Goal: Ask a question

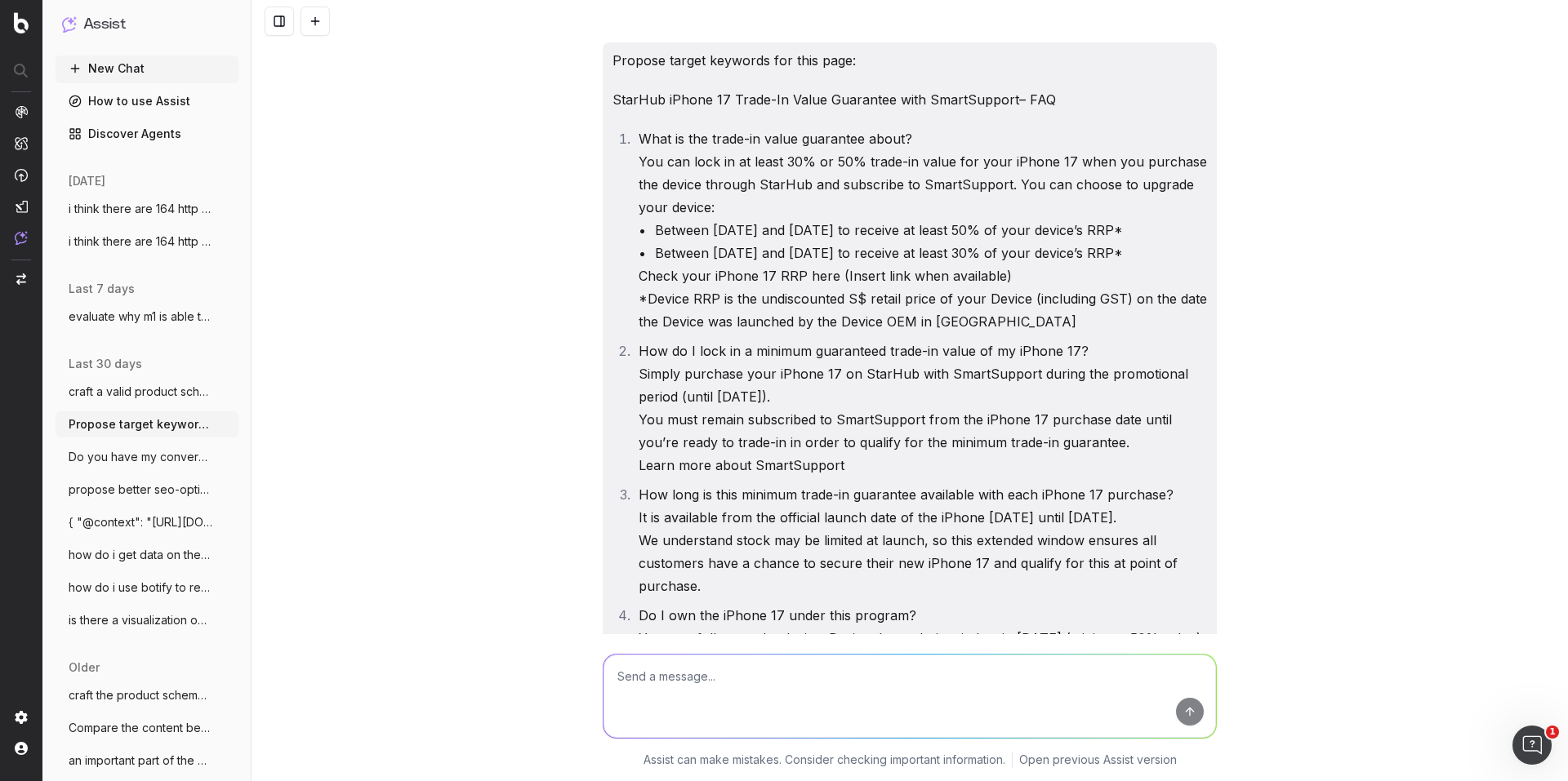
drag, startPoint x: 195, startPoint y: 60, endPoint x: 204, endPoint y: 67, distance: 11.4
click at [195, 59] on button "New Chat" at bounding box center [147, 68] width 183 height 26
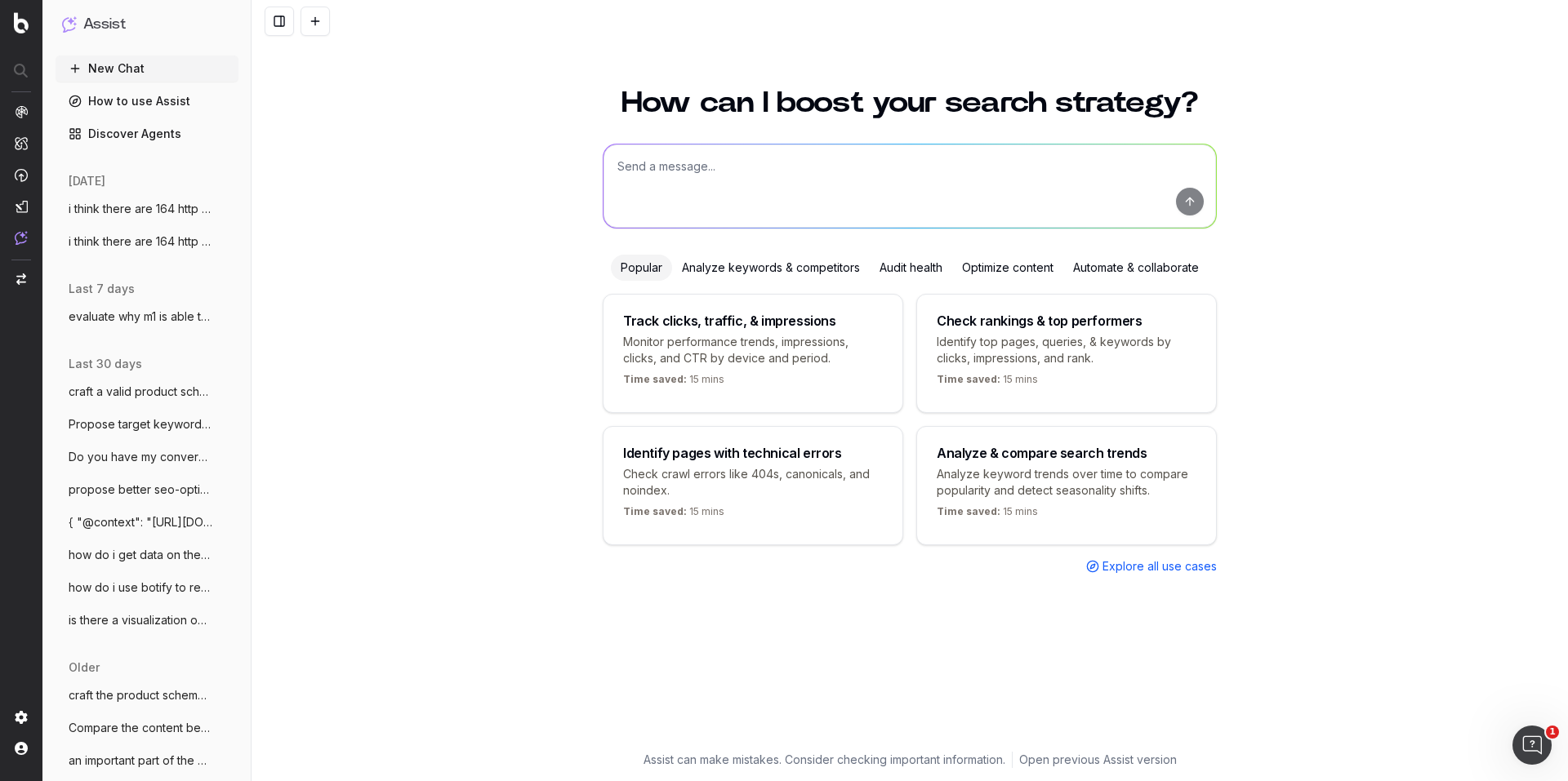
click at [745, 180] on textarea at bounding box center [910, 186] width 613 height 83
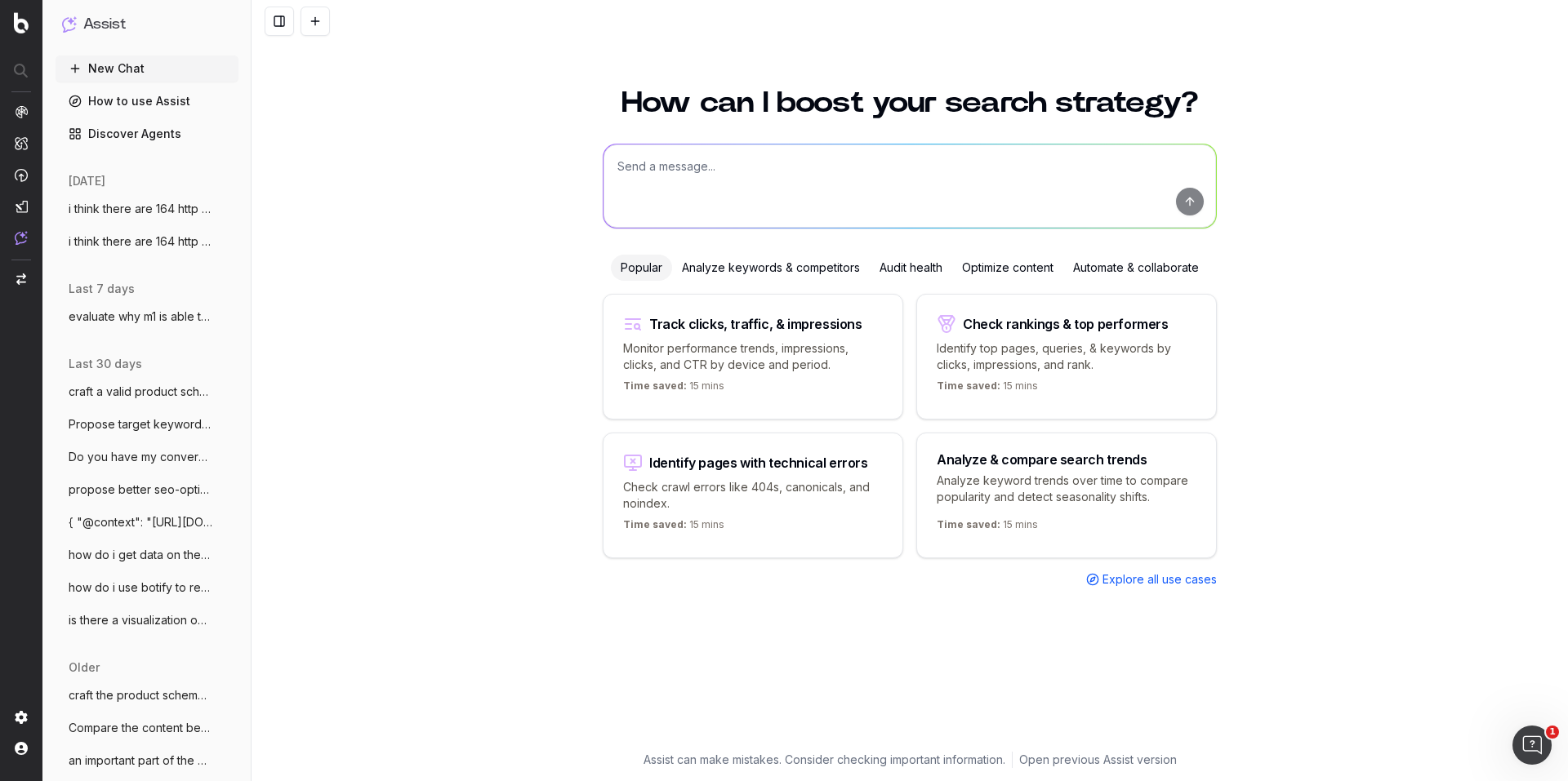
paste textarea "Part A - Creating a brief for a freelance writer Our team works with freelance …"
type textarea "Part A - Creating a brief for a freelance writer Our team works with freelance …"
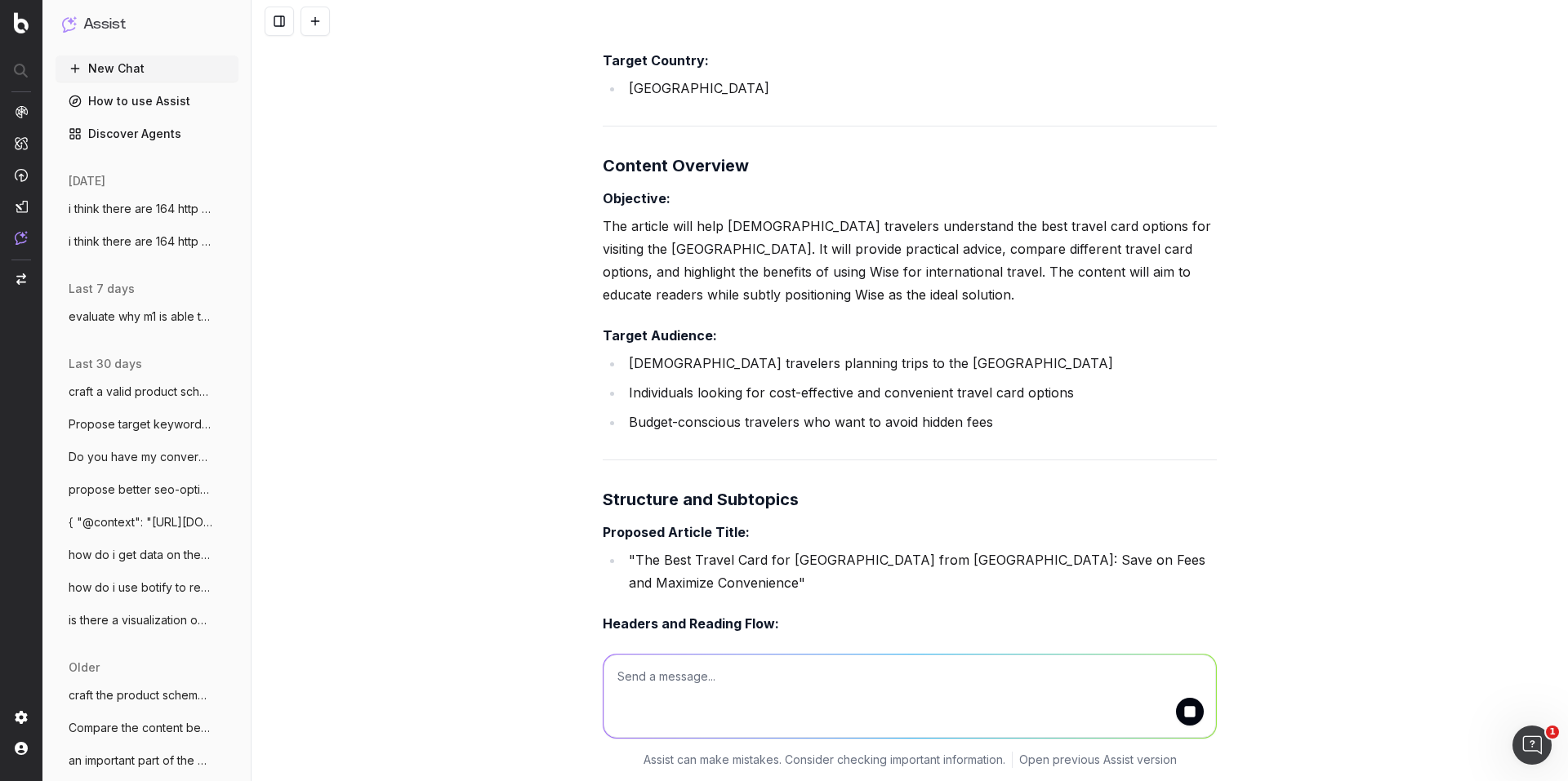
scroll to position [1143, 0]
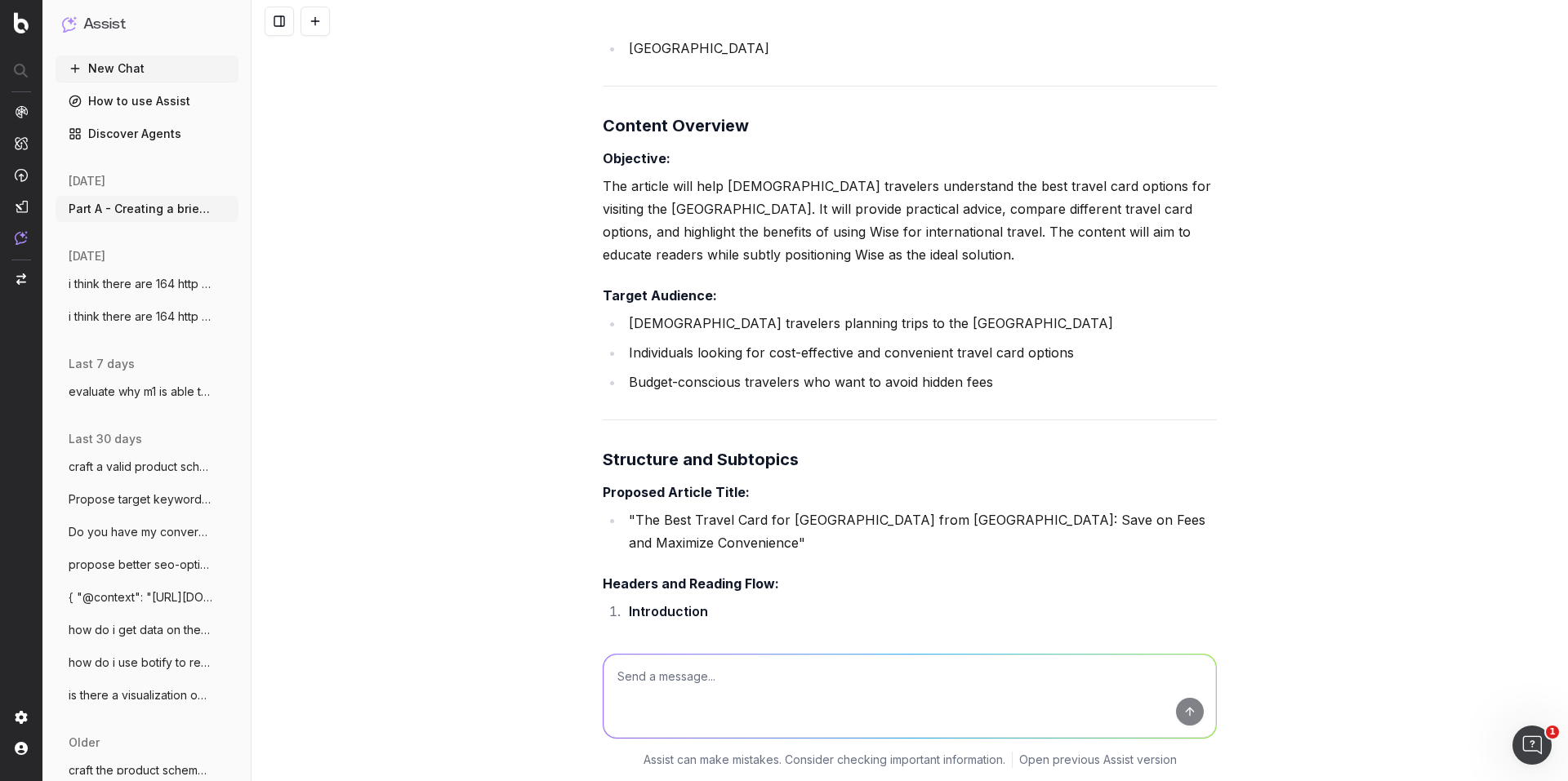
click at [708, 218] on p "The article will help [DEMOGRAPHIC_DATA] travelers understand the best travel c…" at bounding box center [910, 220] width 614 height 92
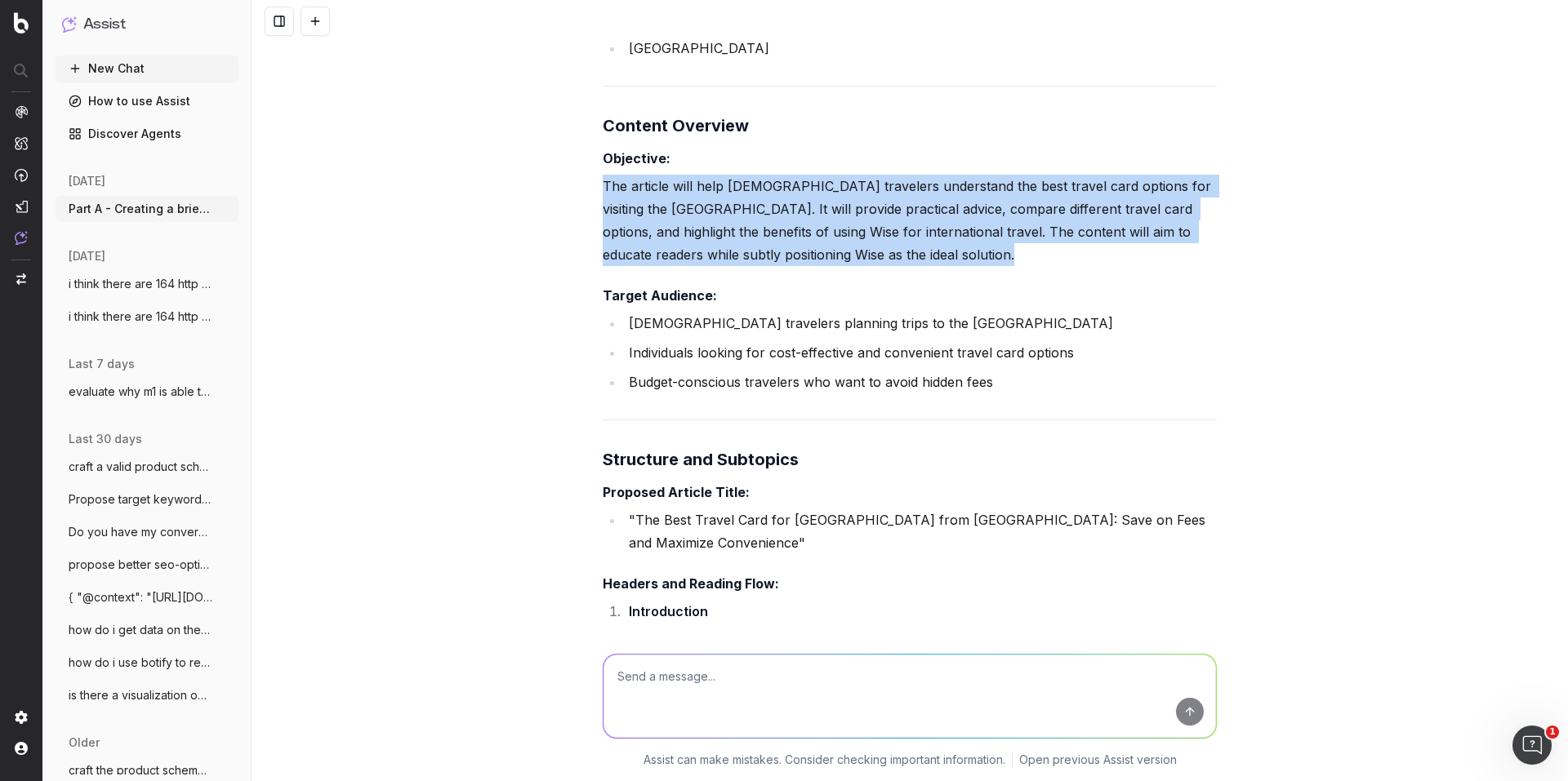
click at [708, 218] on p "The article will help [DEMOGRAPHIC_DATA] travelers understand the best travel c…" at bounding box center [910, 220] width 614 height 92
click at [770, 235] on p "The article will help [DEMOGRAPHIC_DATA] travelers understand the best travel c…" at bounding box center [910, 220] width 614 height 92
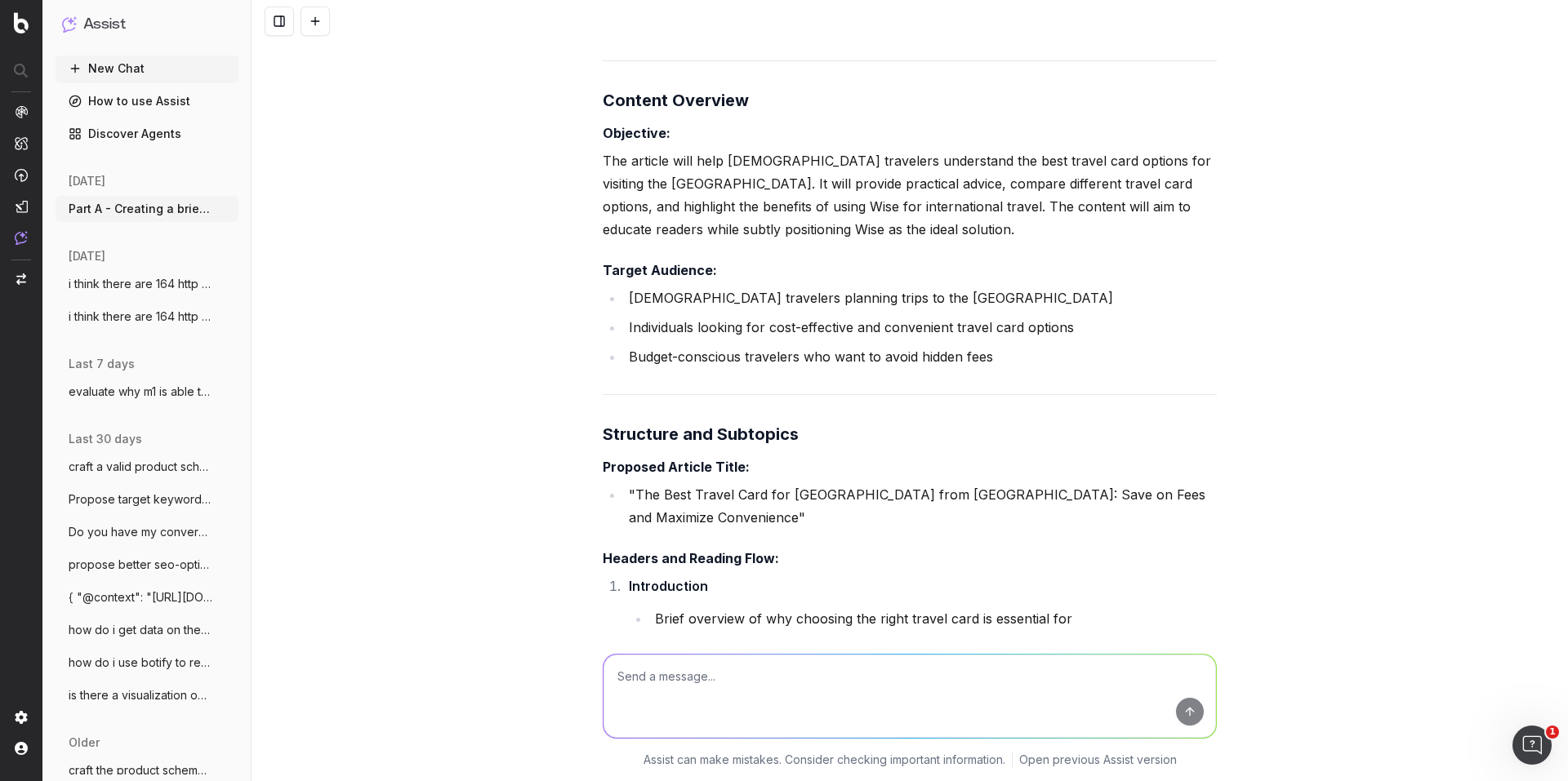
scroll to position [1143, 0]
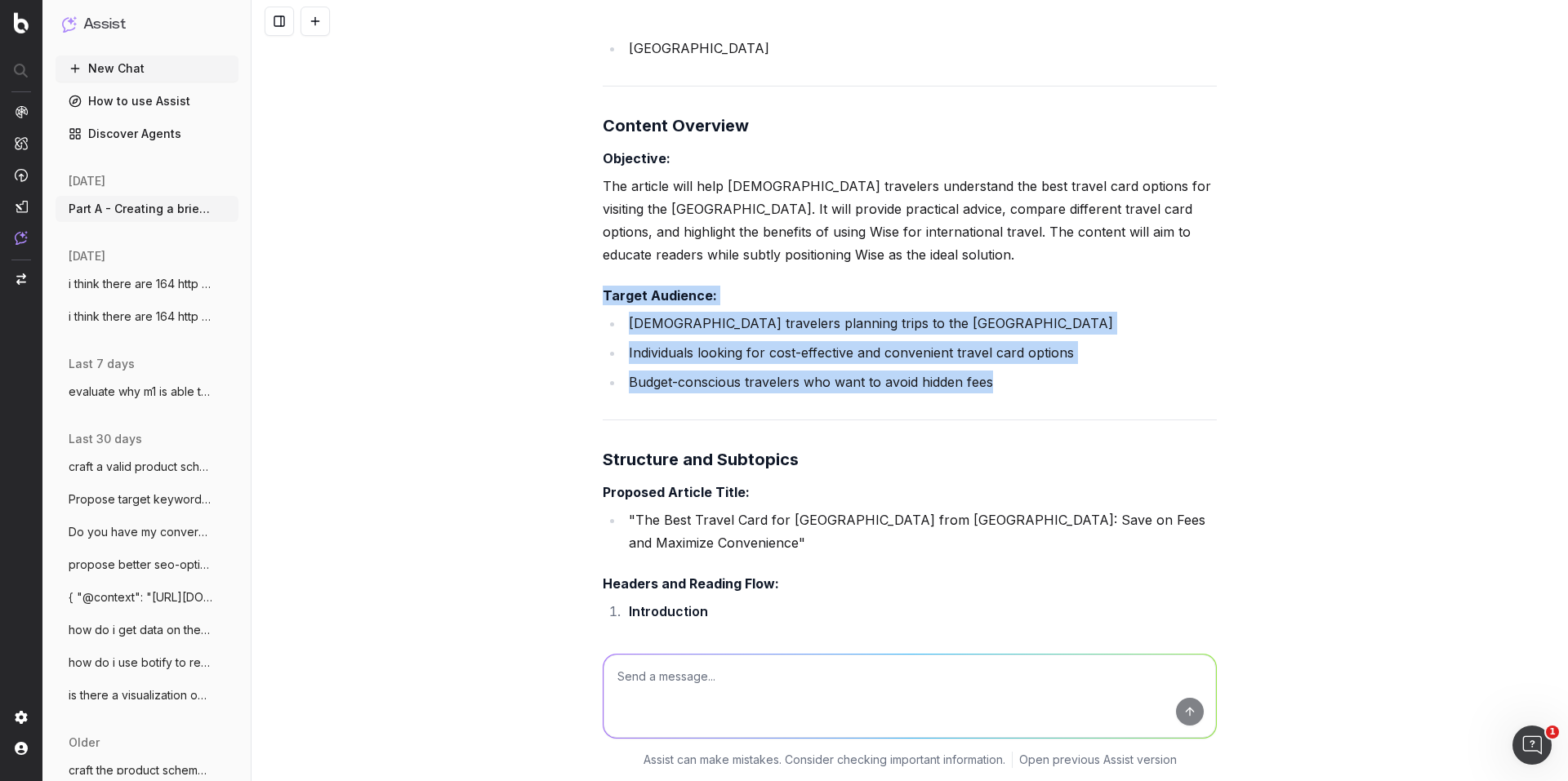
drag, startPoint x: 999, startPoint y: 377, endPoint x: 596, endPoint y: 294, distance: 411.5
copy div "Target Audience: [DEMOGRAPHIC_DATA] travelers planning trips to the [GEOGRAPHIC…"
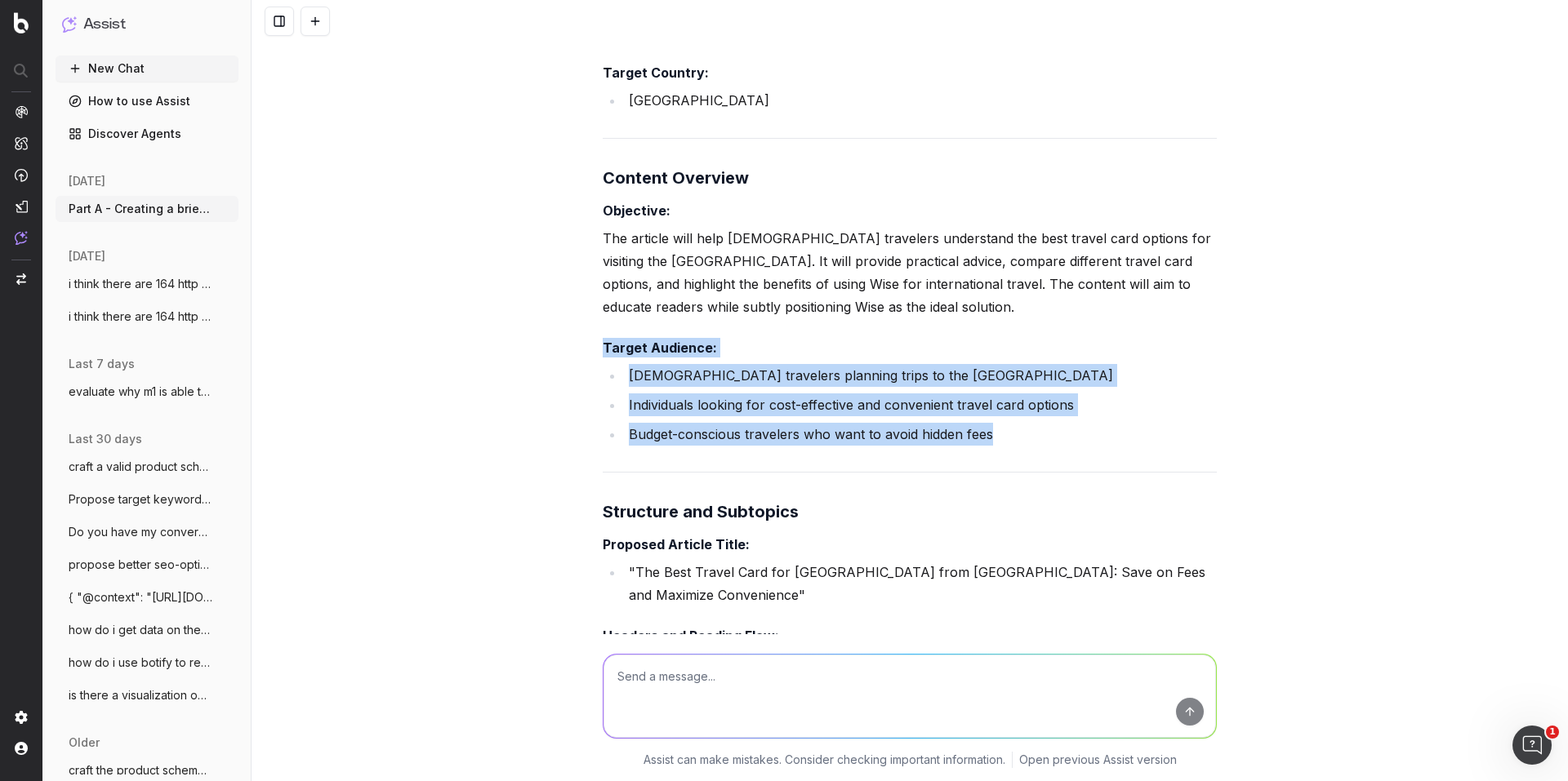
scroll to position [1061, 0]
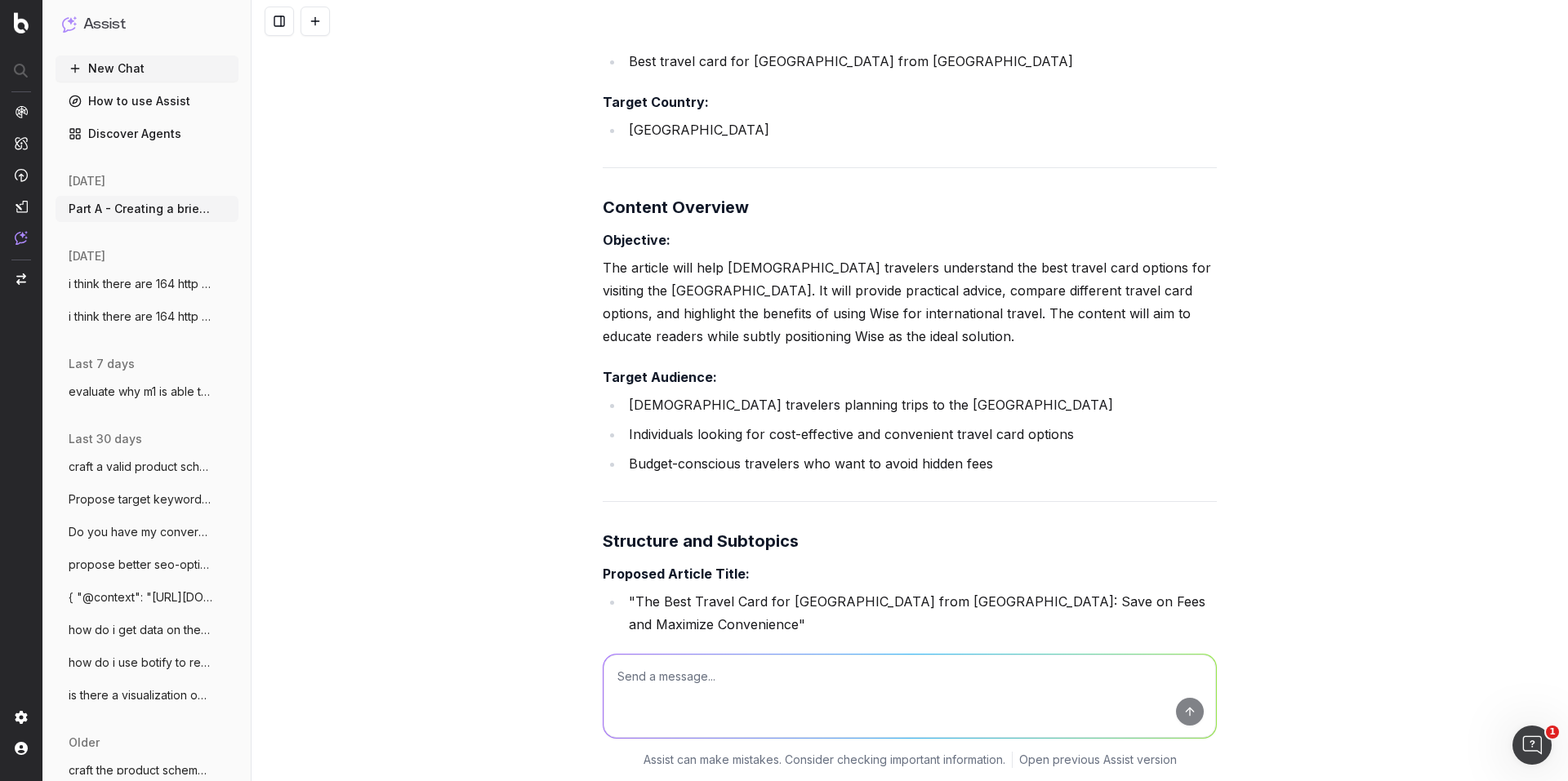
copy strong "Objective:"
click at [723, 285] on p "The article will help [DEMOGRAPHIC_DATA] travelers understand the best travel c…" at bounding box center [910, 302] width 614 height 92
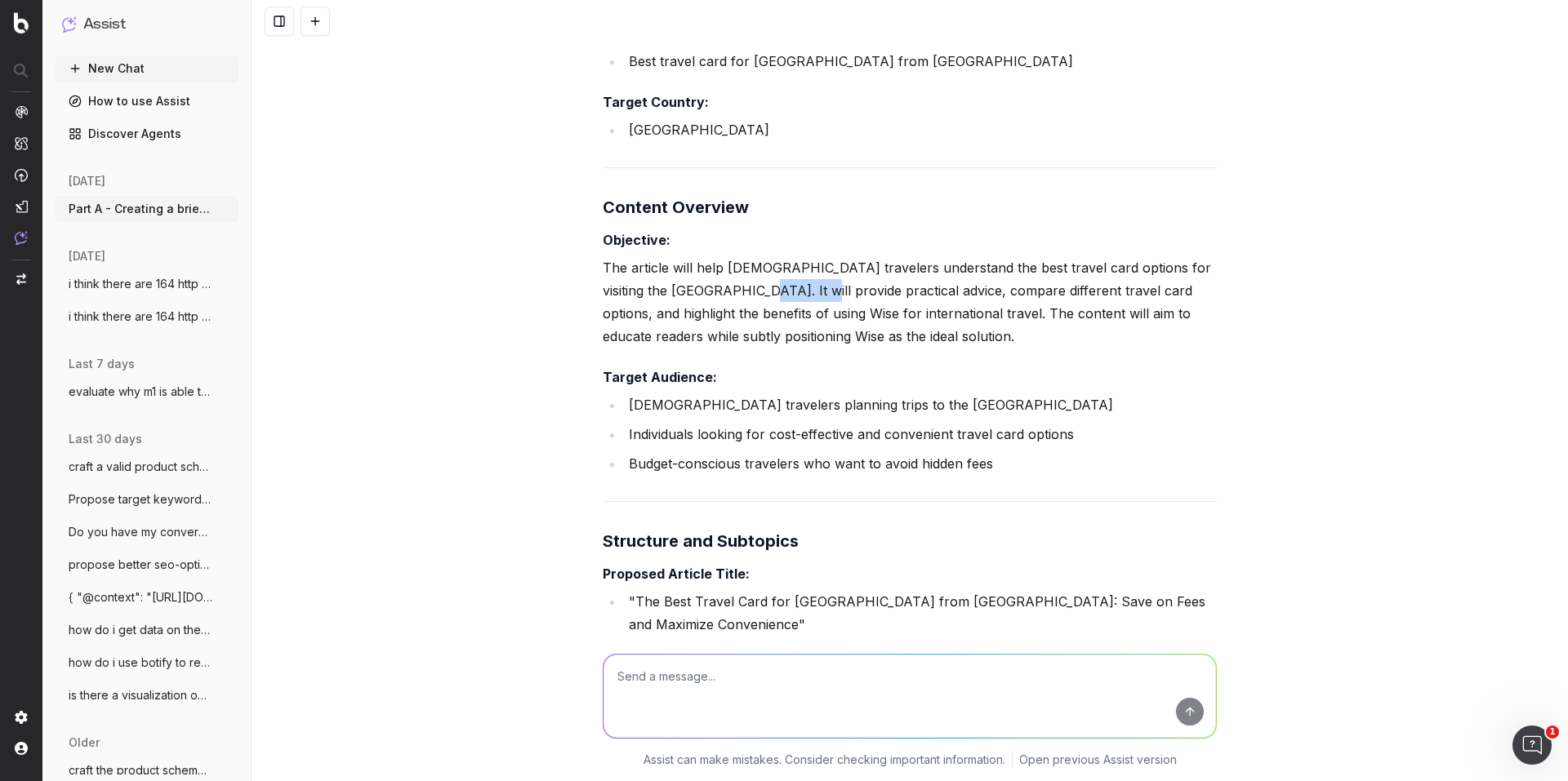
click at [723, 285] on p "The article will help [DEMOGRAPHIC_DATA] travelers understand the best travel c…" at bounding box center [910, 302] width 614 height 92
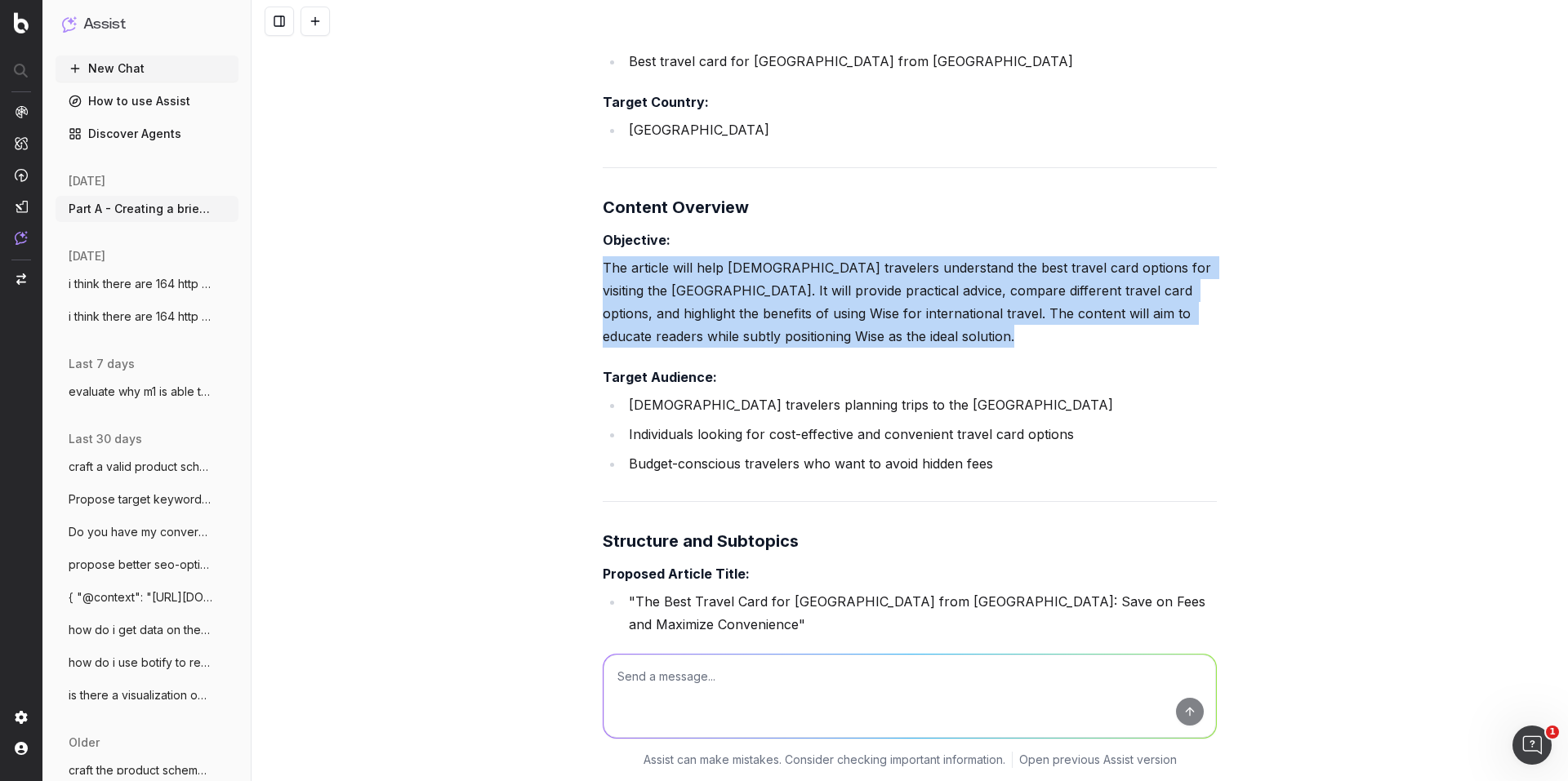
click at [723, 285] on p "The article will help [DEMOGRAPHIC_DATA] travelers understand the best travel c…" at bounding box center [910, 302] width 614 height 92
click at [772, 296] on p "The article will help [DEMOGRAPHIC_DATA] travelers understand the best travel c…" at bounding box center [910, 302] width 614 height 92
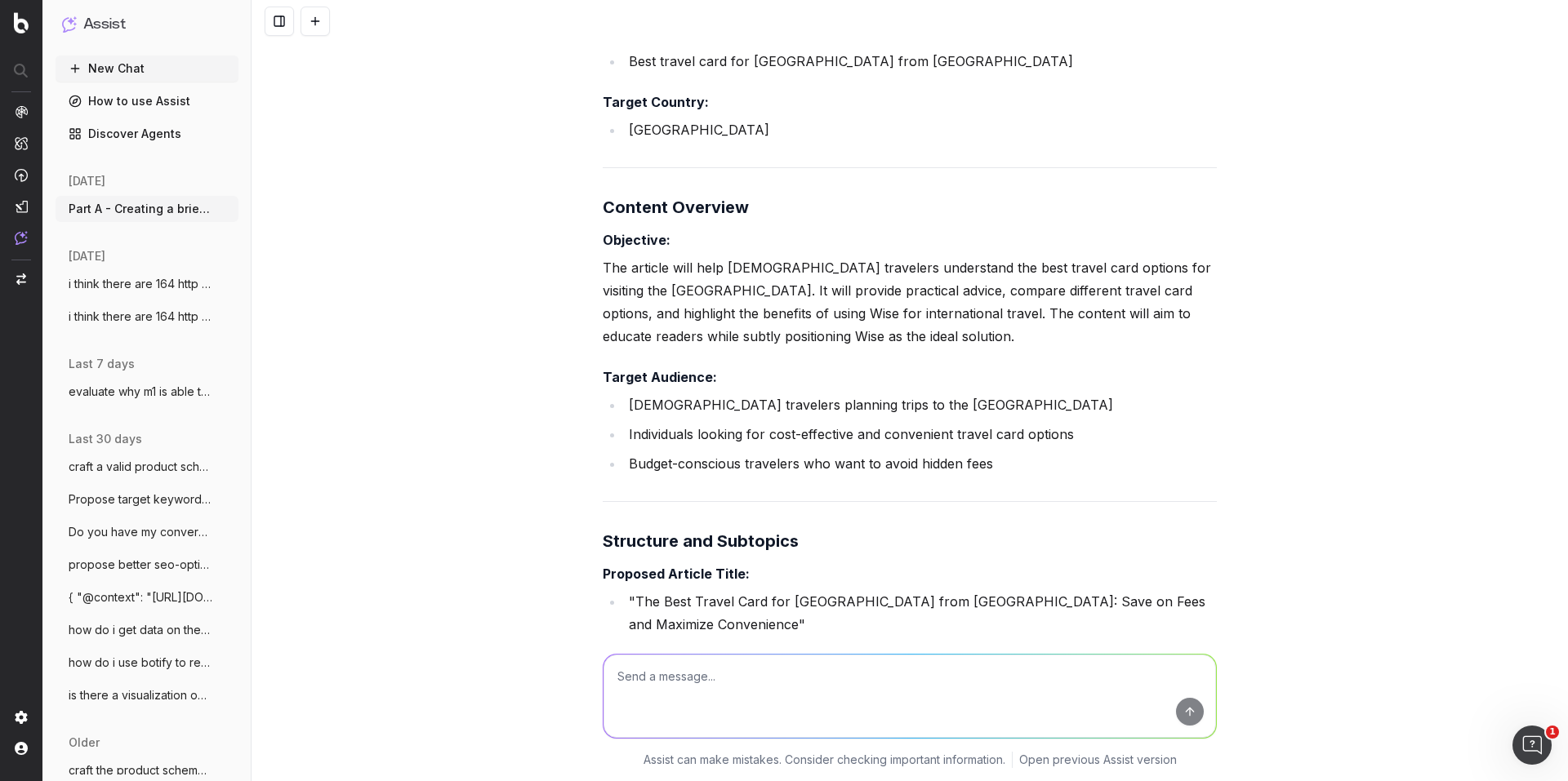
click at [712, 671] on textarea at bounding box center [910, 696] width 613 height 83
click at [709, 675] on textarea at bounding box center [910, 696] width 613 height 83
paste textarea "best travel card for [GEOGRAPHIC_DATA] from [GEOGRAPHIC_DATA] best travel card …"
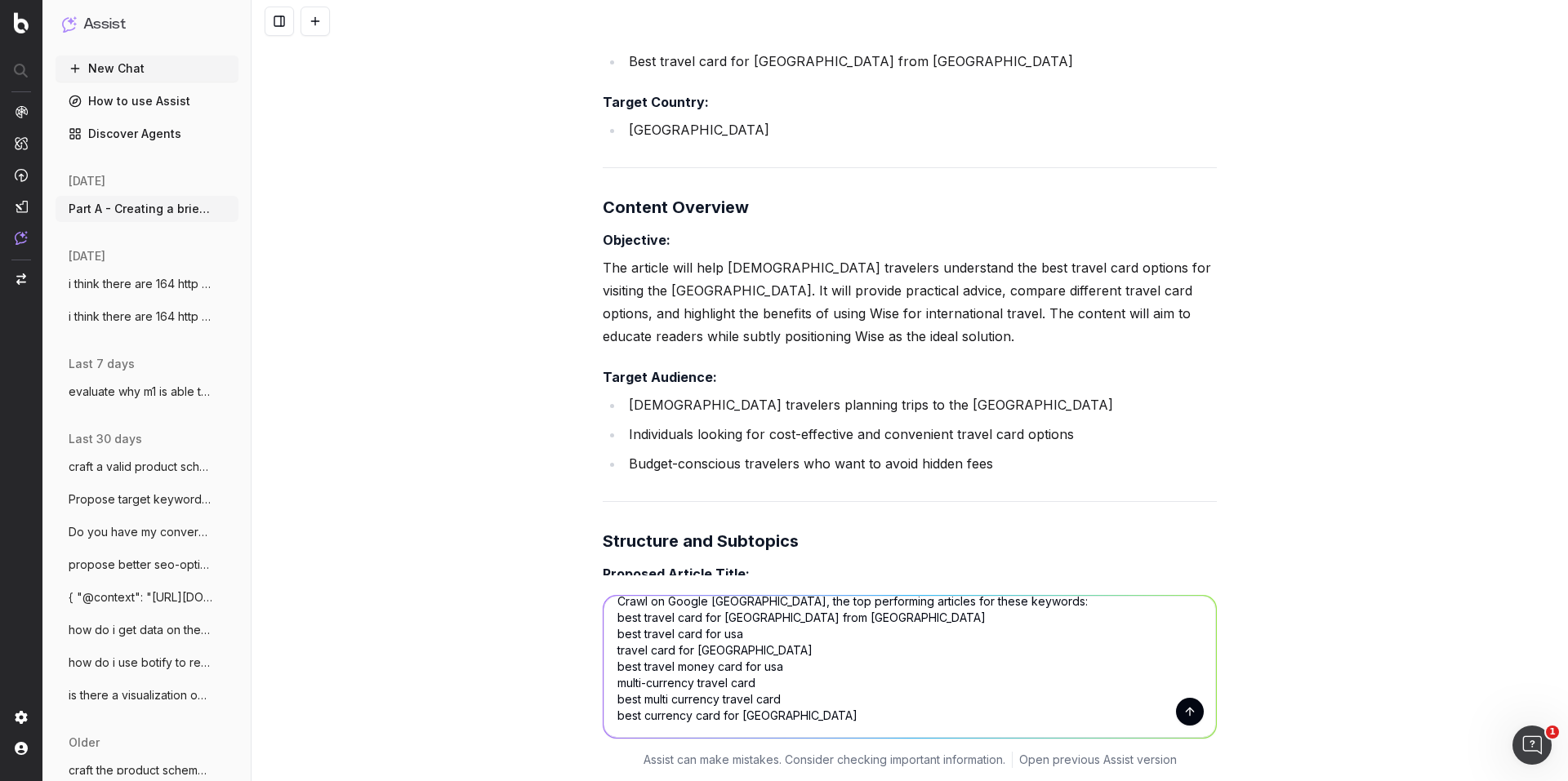
scroll to position [34, 0]
paste textarea "how does wise card know which currency to use does wise card automatically choo…"
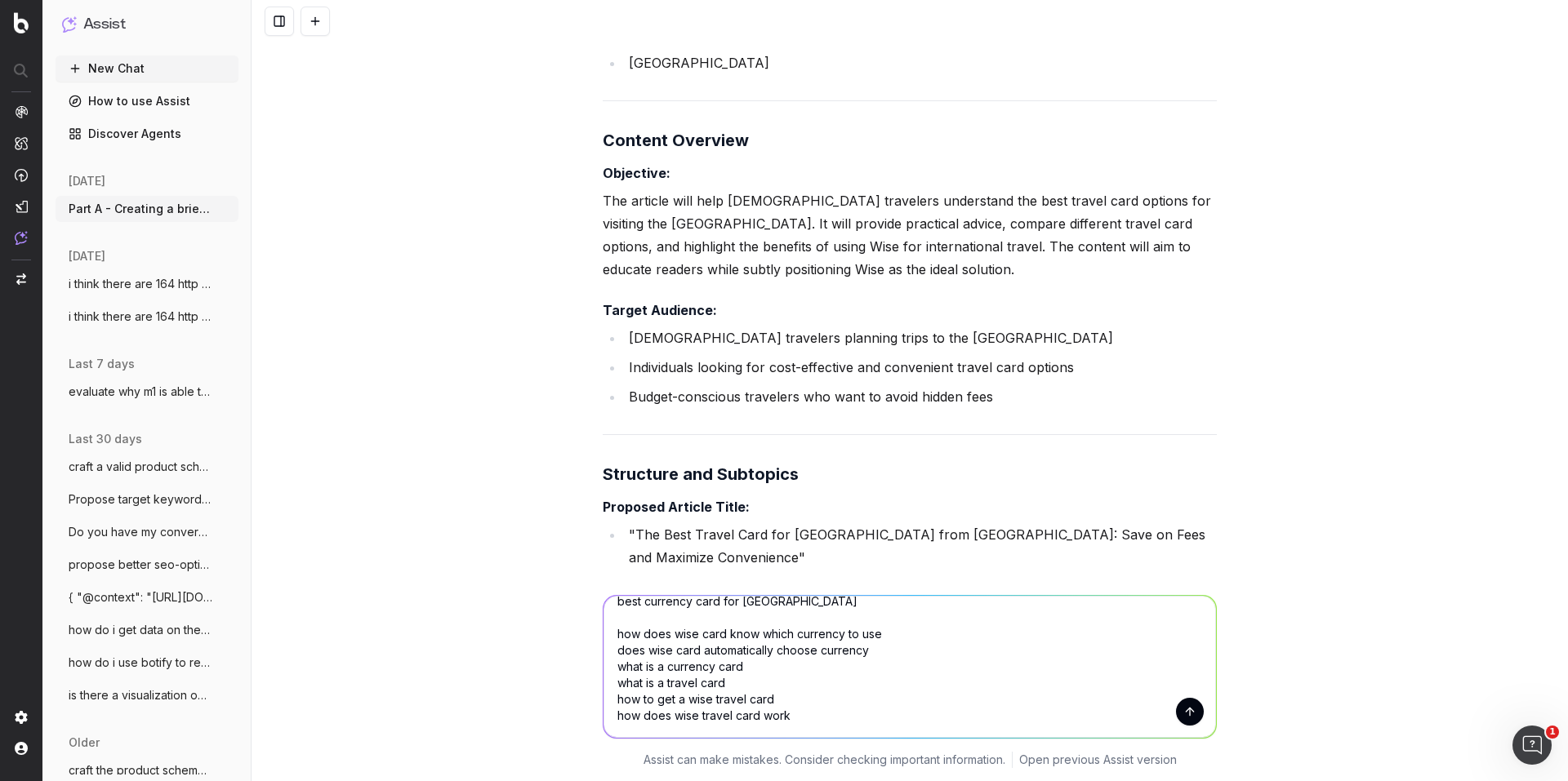
scroll to position [1224, 0]
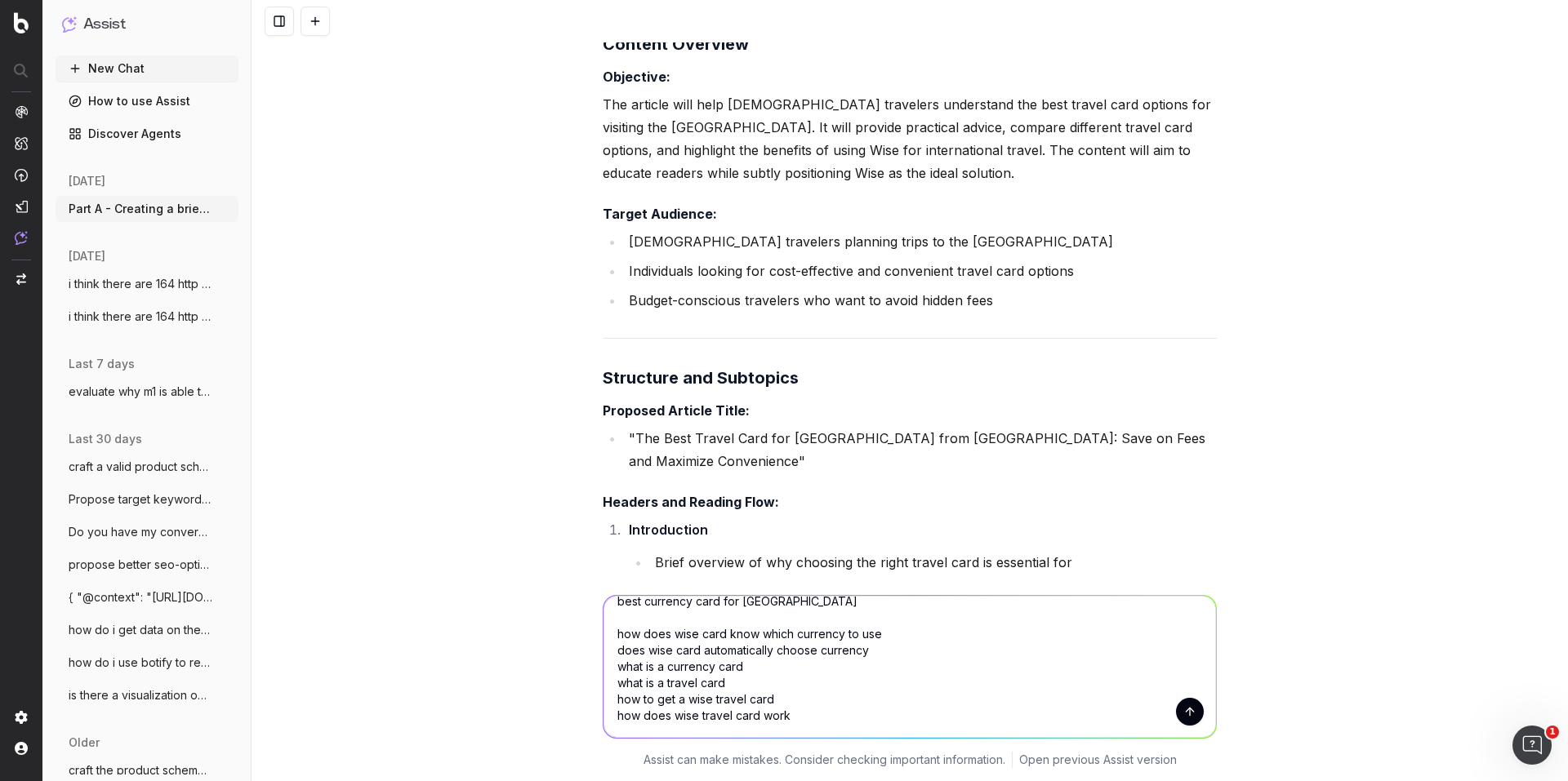
click at [935, 714] on textarea "Crawl on Google [GEOGRAPHIC_DATA], the top performing articles for these keywor…" at bounding box center [910, 667] width 613 height 142
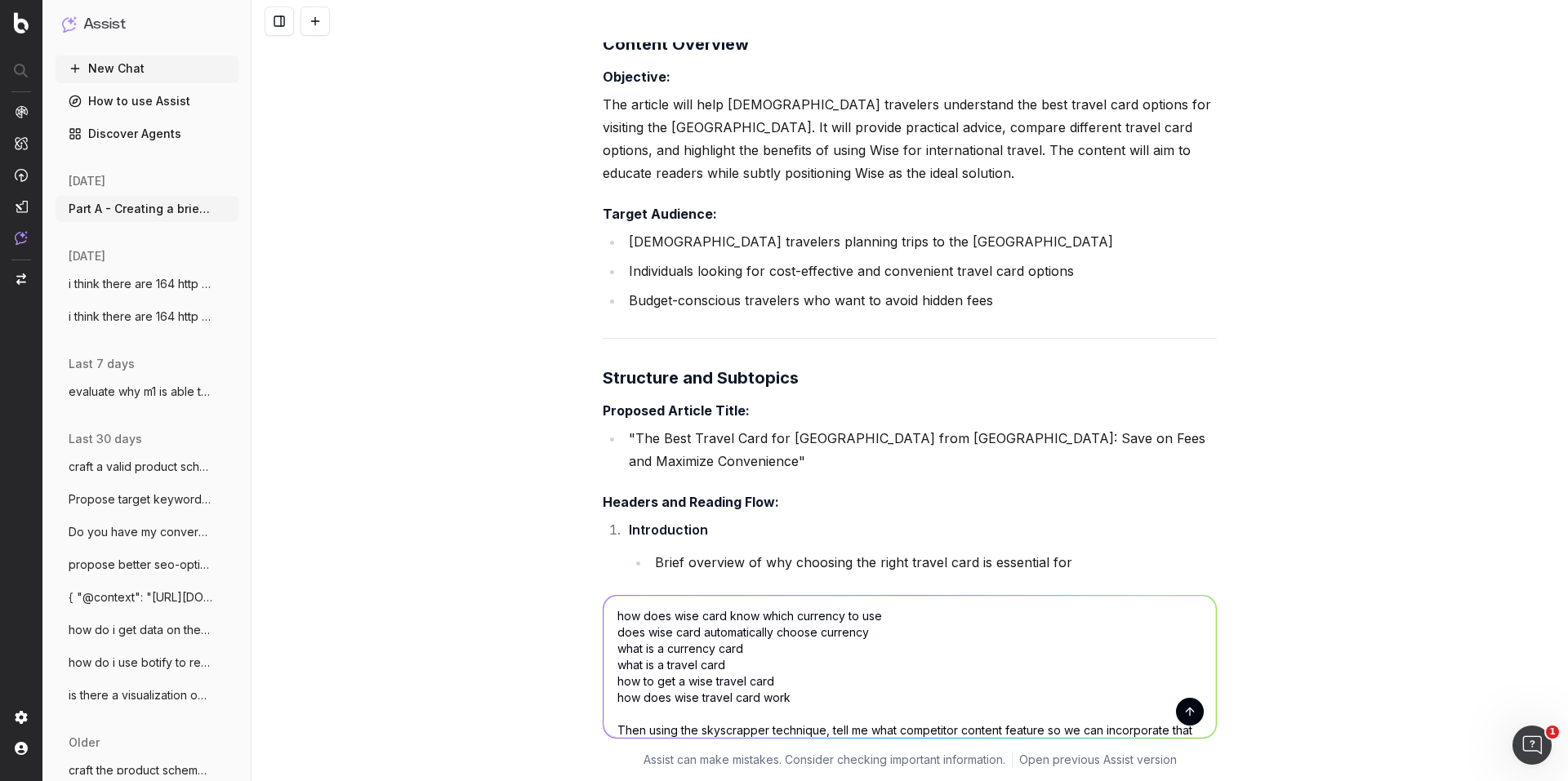
scroll to position [165, 0]
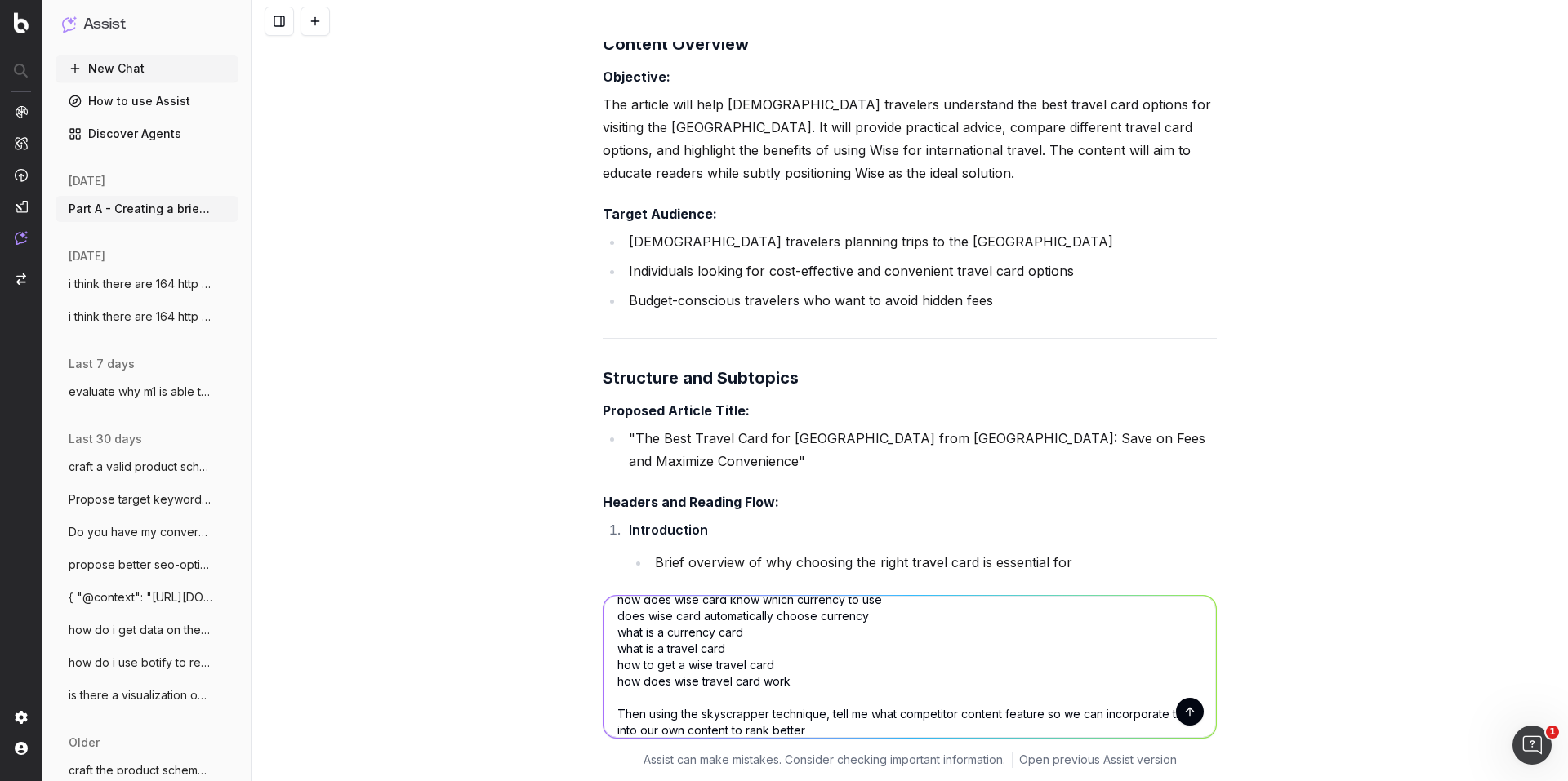
type textarea "Crawl on Google [GEOGRAPHIC_DATA], the top performing articles for these keywor…"
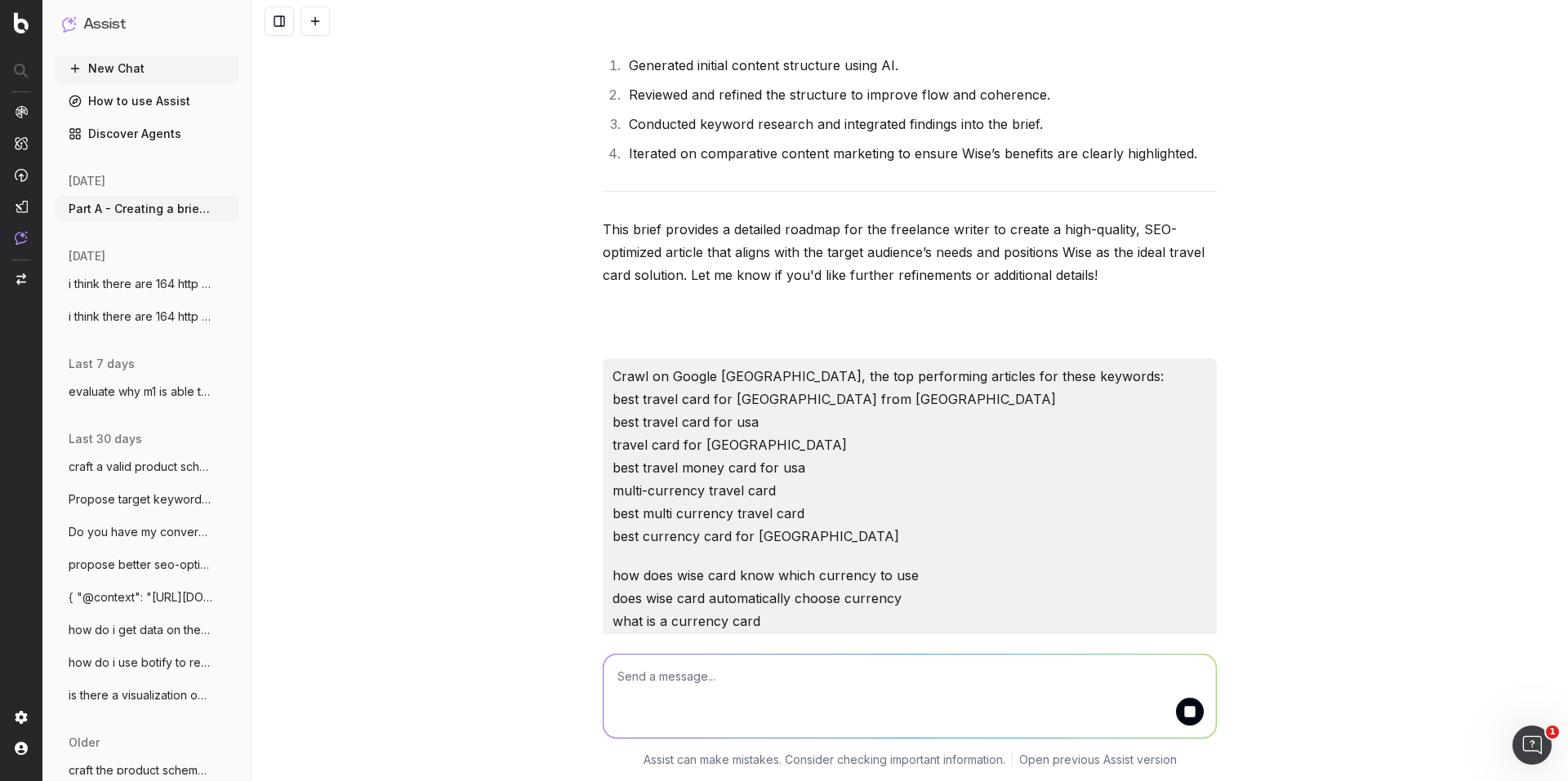
scroll to position [4722, 0]
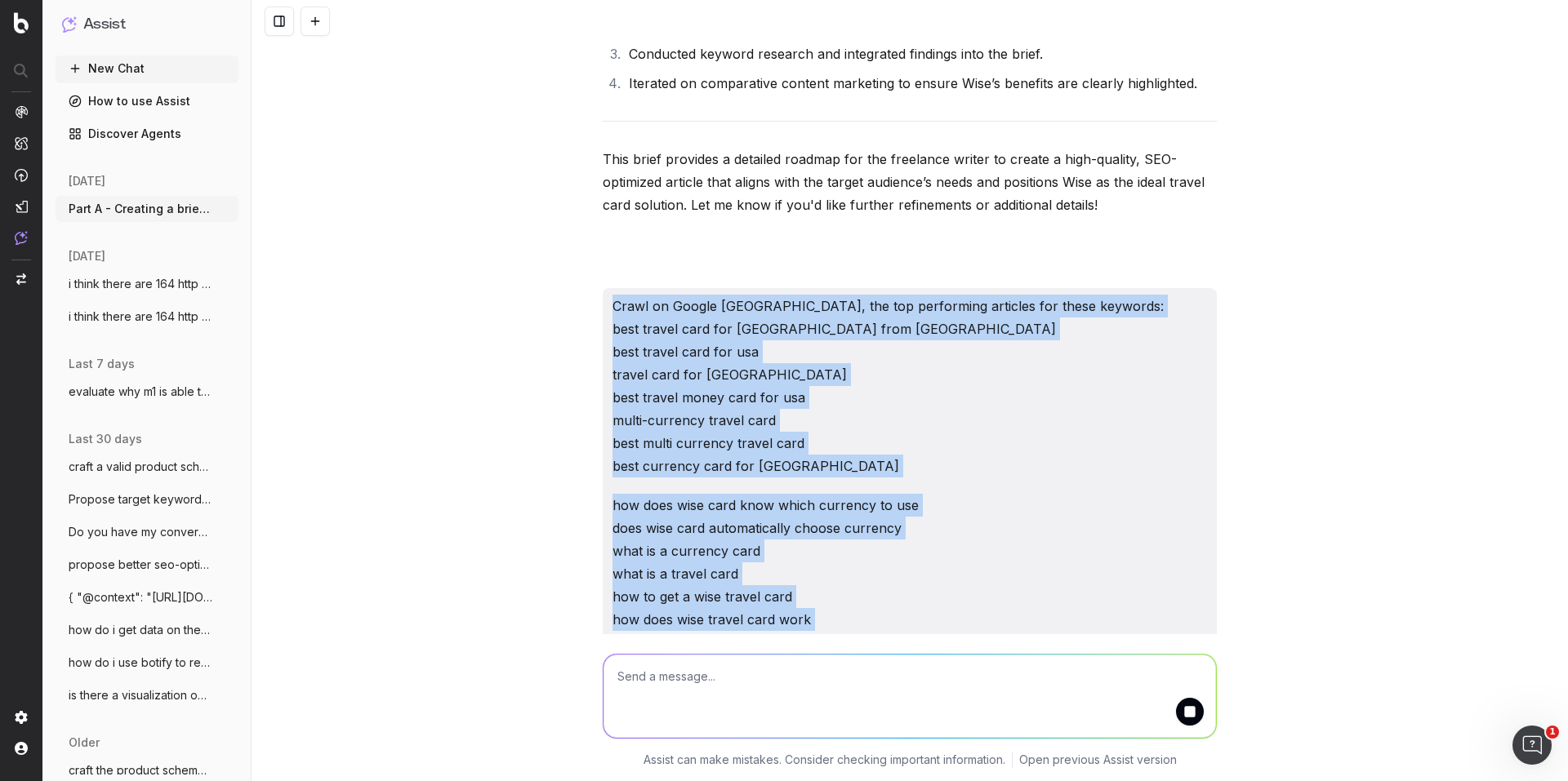
drag, startPoint x: 603, startPoint y: 194, endPoint x: 986, endPoint y: 566, distance: 533.9
click at [986, 566] on div "Crawl on Google [GEOGRAPHIC_DATA], the top performing articles for these keywor…" at bounding box center [910, 494] width 614 height 411
copy div "Crawl on Google [GEOGRAPHIC_DATA], the top performing articles for these keywor…"
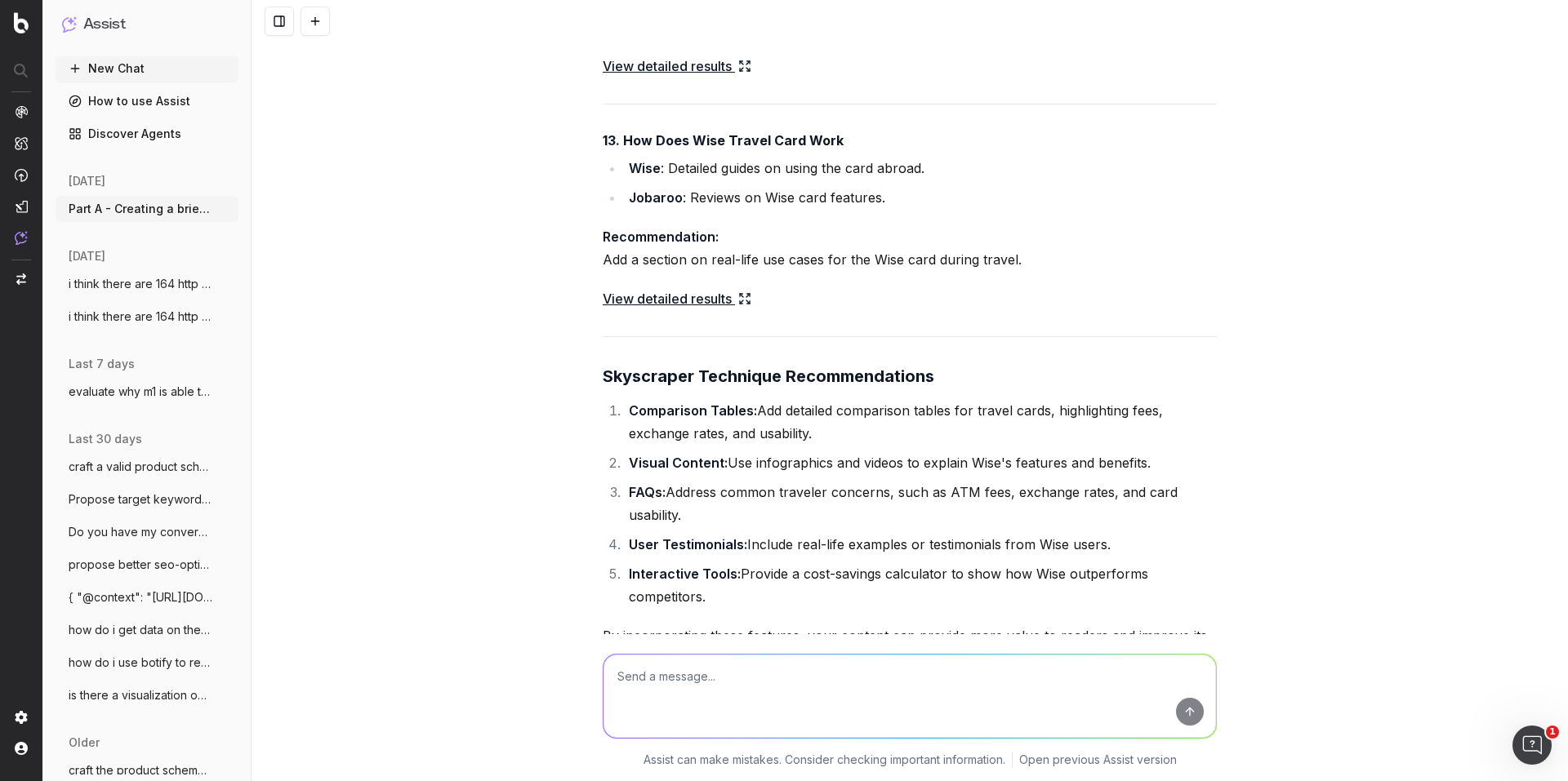
click at [725, 679] on textarea at bounding box center [910, 696] width 613 height 83
paste textarea "Include an ask for meta title and description"
type textarea "Include an ask for meta title and description"
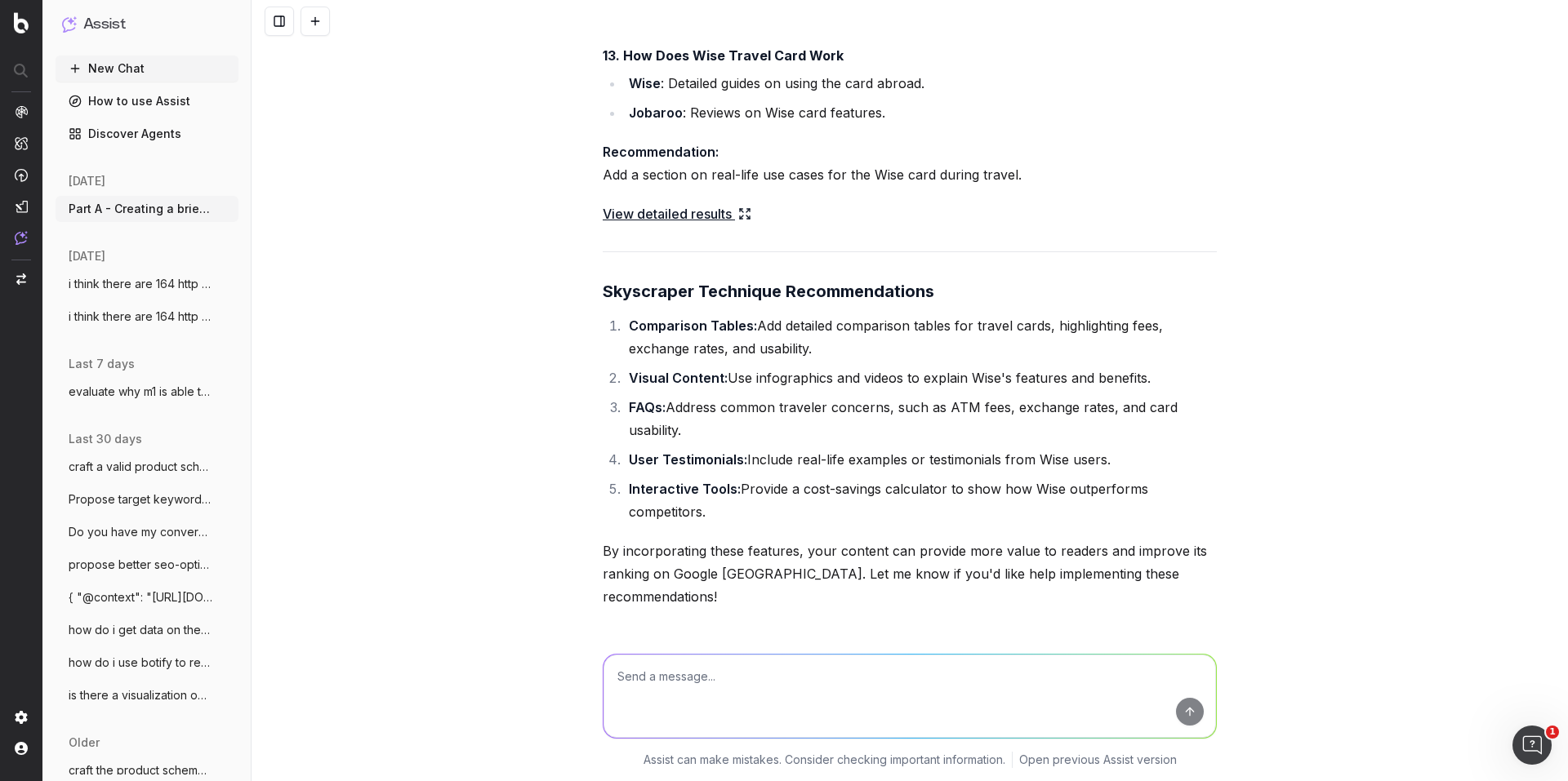
scroll to position [9122, 0]
